Goal: Information Seeking & Learning: Learn about a topic

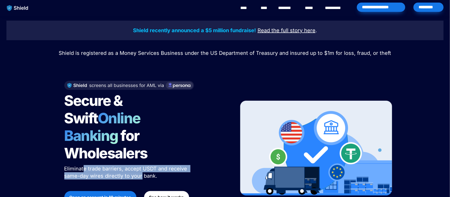
drag, startPoint x: 82, startPoint y: 150, endPoint x: 137, endPoint y: 153, distance: 54.7
click at [142, 166] on span "Eliminate trade barriers, accept USDT and receive same-day wires directly to yo…" at bounding box center [126, 172] width 125 height 13
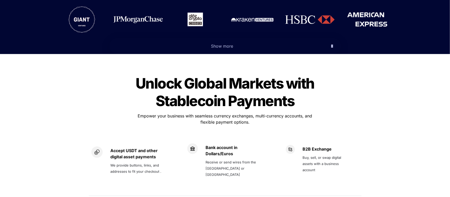
scroll to position [309, 0]
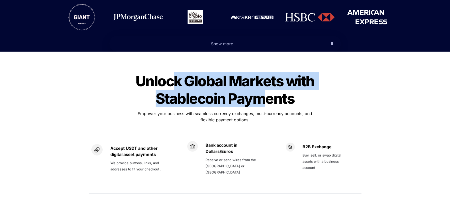
drag, startPoint x: 238, startPoint y: 75, endPoint x: 261, endPoint y: 85, distance: 24.0
click at [261, 85] on span "Unlock Global Markets with Stablecoin Payments" at bounding box center [227, 89] width 182 height 35
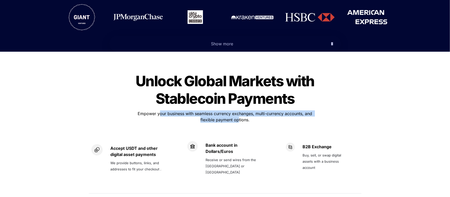
drag, startPoint x: 158, startPoint y: 93, endPoint x: 243, endPoint y: 104, distance: 85.4
click at [238, 111] on span "Empower your business with seamless currency exchanges, multi-currency accounts…" at bounding box center [226, 116] width 176 height 11
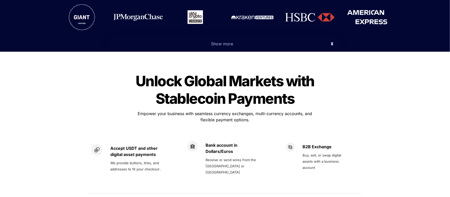
click at [245, 109] on p "Empower your business with seamless currency exchanges, multi-currency accounts…" at bounding box center [225, 116] width 180 height 14
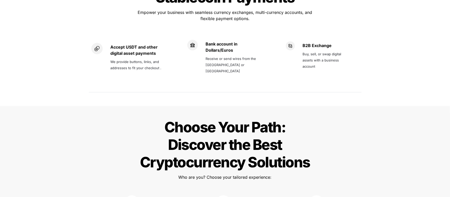
scroll to position [361, 0]
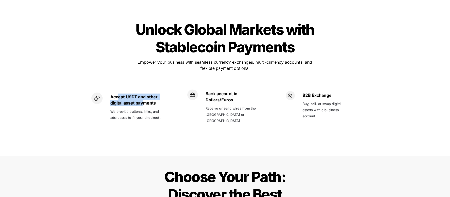
drag, startPoint x: 119, startPoint y: 79, endPoint x: 143, endPoint y: 86, distance: 25.1
click at [143, 94] on strong "Accept USDT and other digital asset payments" at bounding box center [134, 99] width 48 height 11
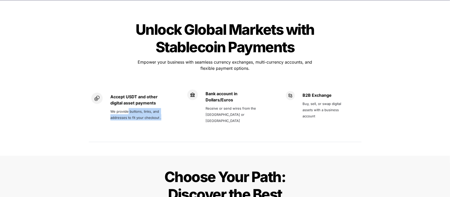
drag, startPoint x: 128, startPoint y: 94, endPoint x: 207, endPoint y: 89, distance: 79.0
click at [188, 100] on div "Accept USDT and other digital asset payments We provide buttons, links, and add…" at bounding box center [225, 110] width 273 height 58
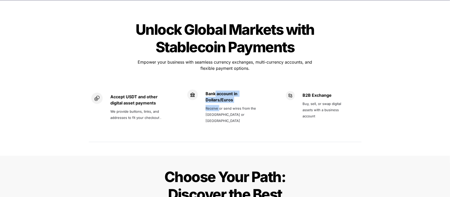
drag, startPoint x: 215, startPoint y: 78, endPoint x: 219, endPoint y: 98, distance: 20.5
click at [220, 93] on div "Bank account in Dollars/Euros Receive or send wires from the [GEOGRAPHIC_DATA] …" at bounding box center [234, 107] width 56 height 35
drag, startPoint x: 219, startPoint y: 99, endPoint x: 223, endPoint y: 100, distance: 3.9
click at [222, 104] on p "Receive or send wires from the [GEOGRAPHIC_DATA] or [GEOGRAPHIC_DATA]" at bounding box center [234, 114] width 56 height 21
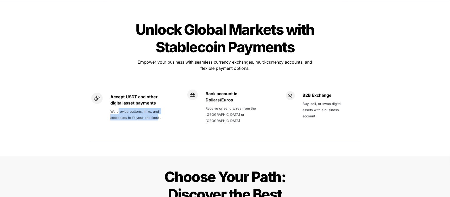
drag, startPoint x: 119, startPoint y: 92, endPoint x: 157, endPoint y: 98, distance: 38.3
click at [157, 109] on span "We provide buttons, links, and addresses to fit your checkout ." at bounding box center [135, 114] width 51 height 10
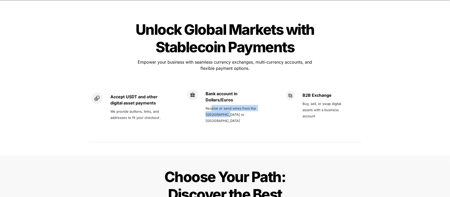
drag, startPoint x: 211, startPoint y: 95, endPoint x: 320, endPoint y: 92, distance: 109.0
click at [226, 104] on p "Receive or send wires from the [GEOGRAPHIC_DATA] or [GEOGRAPHIC_DATA]" at bounding box center [234, 114] width 56 height 21
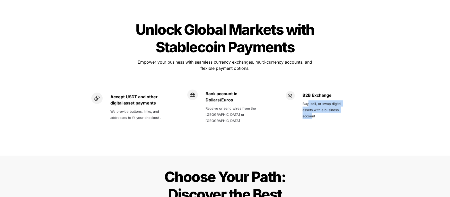
drag, startPoint x: 309, startPoint y: 86, endPoint x: 317, endPoint y: 98, distance: 14.6
click at [313, 102] on span "Buy, sell, or swap digital assets with a business account" at bounding box center [323, 110] width 40 height 16
click at [318, 99] on p "Buy, sell, or swap digital assets with a business account" at bounding box center [327, 109] width 48 height 21
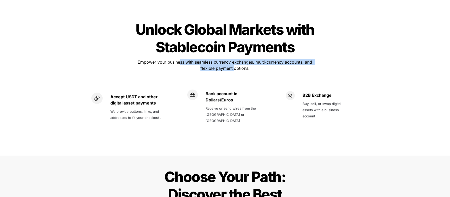
drag, startPoint x: 180, startPoint y: 40, endPoint x: 235, endPoint y: 52, distance: 56.6
click at [235, 58] on p "Empower your business with seamless currency exchanges, multi-currency accounts…" at bounding box center [225, 65] width 180 height 14
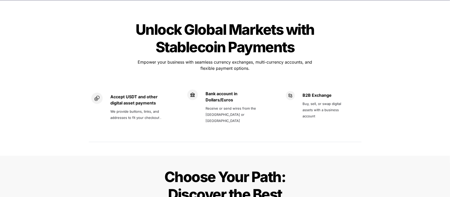
click at [244, 58] on p "Empower your business with seamless currency exchanges, multi-currency accounts…" at bounding box center [225, 65] width 180 height 14
drag, startPoint x: 266, startPoint y: 47, endPoint x: 300, endPoint y: 46, distance: 34.3
click at [300, 58] on p "Empower your business with seamless currency exchanges, multi-currency accounts…" at bounding box center [225, 65] width 180 height 14
drag, startPoint x: 302, startPoint y: 46, endPoint x: 279, endPoint y: 48, distance: 23.0
click at [298, 58] on p "Empower your business with seamless currency exchanges, multi-currency accounts…" at bounding box center [225, 65] width 180 height 14
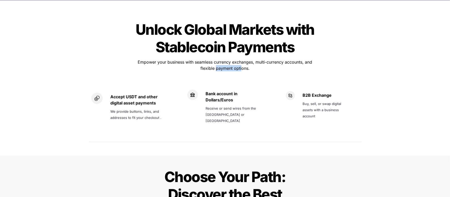
drag, startPoint x: 242, startPoint y: 49, endPoint x: 218, endPoint y: 47, distance: 23.8
click at [216, 59] on span "Empower your business with seamless currency exchanges, multi-currency accounts…" at bounding box center [226, 64] width 176 height 11
drag, startPoint x: 217, startPoint y: 45, endPoint x: 241, endPoint y: 52, distance: 25.5
click at [249, 59] on span "Empower your business with seamless currency exchanges, multi-currency accounts…" at bounding box center [226, 64] width 176 height 11
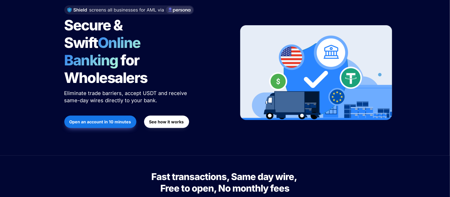
scroll to position [103, 0]
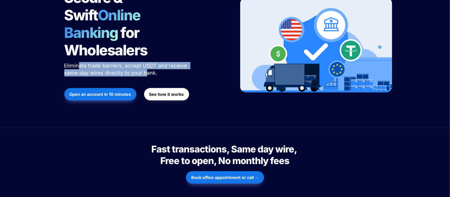
drag, startPoint x: 80, startPoint y: 47, endPoint x: 148, endPoint y: 54, distance: 68.1
click at [147, 63] on span "Eliminate trade barriers, accept USDT and receive same-day wires directly to yo…" at bounding box center [126, 69] width 125 height 13
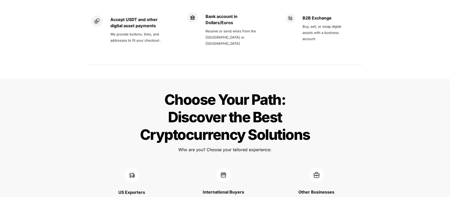
scroll to position [541, 0]
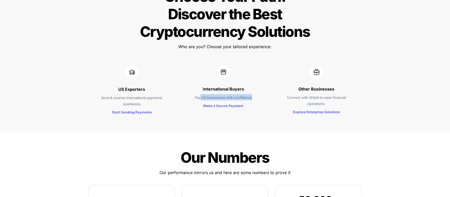
drag, startPoint x: 247, startPoint y: 78, endPoint x: 260, endPoint y: 78, distance: 12.9
click at [260, 78] on div "International Buyers Pay US businesses with confidence Make a Secure Payment" at bounding box center [224, 91] width 82 height 62
drag, startPoint x: 298, startPoint y: 78, endPoint x: 330, endPoint y: 86, distance: 32.5
click at [330, 93] on p "Connect with Shield to ease financial operations." at bounding box center [317, 100] width 76 height 14
click at [312, 87] on strong "Other Businesses" at bounding box center [317, 89] width 36 height 5
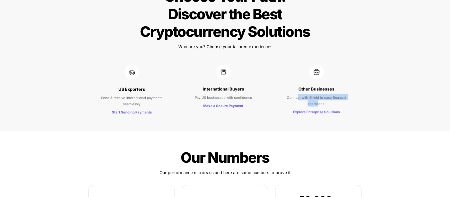
drag, startPoint x: 298, startPoint y: 79, endPoint x: 318, endPoint y: 85, distance: 21.2
click at [318, 96] on span "Connect with Shield to ease financial operations." at bounding box center [317, 101] width 60 height 10
click at [326, 109] on span "Explore Enterprise Solutions" at bounding box center [317, 111] width 47 height 5
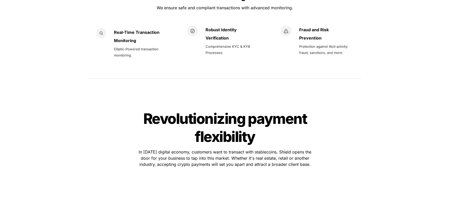
scroll to position [876, 0]
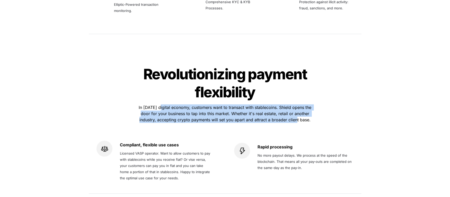
drag, startPoint x: 161, startPoint y: 89, endPoint x: 271, endPoint y: 101, distance: 110.0
click at [296, 105] on span "In [DATE] digital economy, customers want to transact with stablecoins. Shield …" at bounding box center [226, 114] width 174 height 18
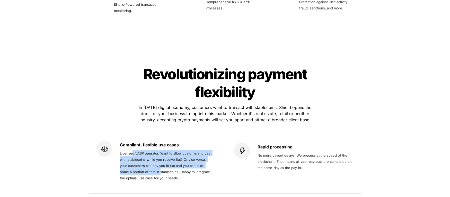
drag, startPoint x: 133, startPoint y: 134, endPoint x: 180, endPoint y: 153, distance: 51.4
click at [160, 154] on span "Licensed VASP operator. Want to allow customers to pay with stablecoins while y…" at bounding box center [165, 165] width 91 height 29
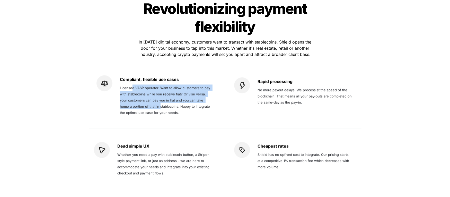
scroll to position [1030, 0]
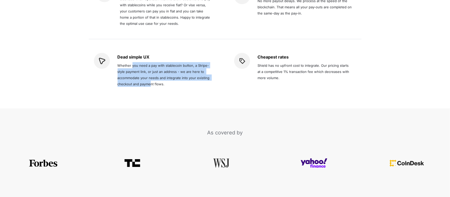
drag, startPoint x: 144, startPoint y: 56, endPoint x: 150, endPoint y: 62, distance: 8.2
click at [150, 63] on span "Whether you need a pay with stablecoin button, a Stripe-style payment link, or …" at bounding box center [164, 75] width 93 height 24
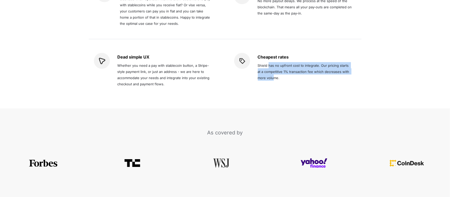
click at [273, 63] on span "Shield has no upfront cost to integrate. Our pricing starts at a competitive 1%…" at bounding box center [304, 71] width 93 height 16
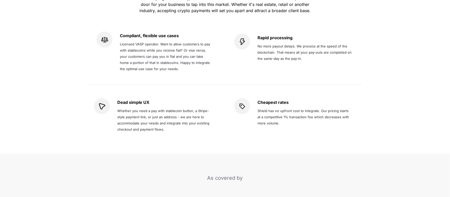
scroll to position [0, 0]
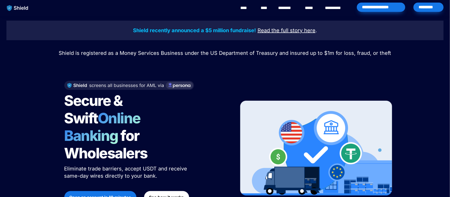
drag, startPoint x: 153, startPoint y: -37, endPoint x: 157, endPoint y: -37, distance: 3.1
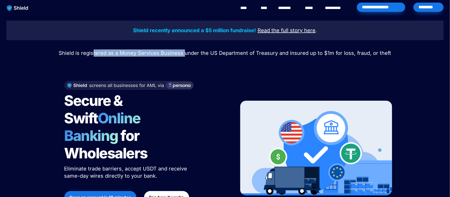
drag, startPoint x: 96, startPoint y: 53, endPoint x: 186, endPoint y: 53, distance: 90.1
click at [186, 53] on span "Shield is registered as a Money Services Business under the US Department of Tr…" at bounding box center [225, 53] width 333 height 6
